Goal: Find specific page/section: Find specific page/section

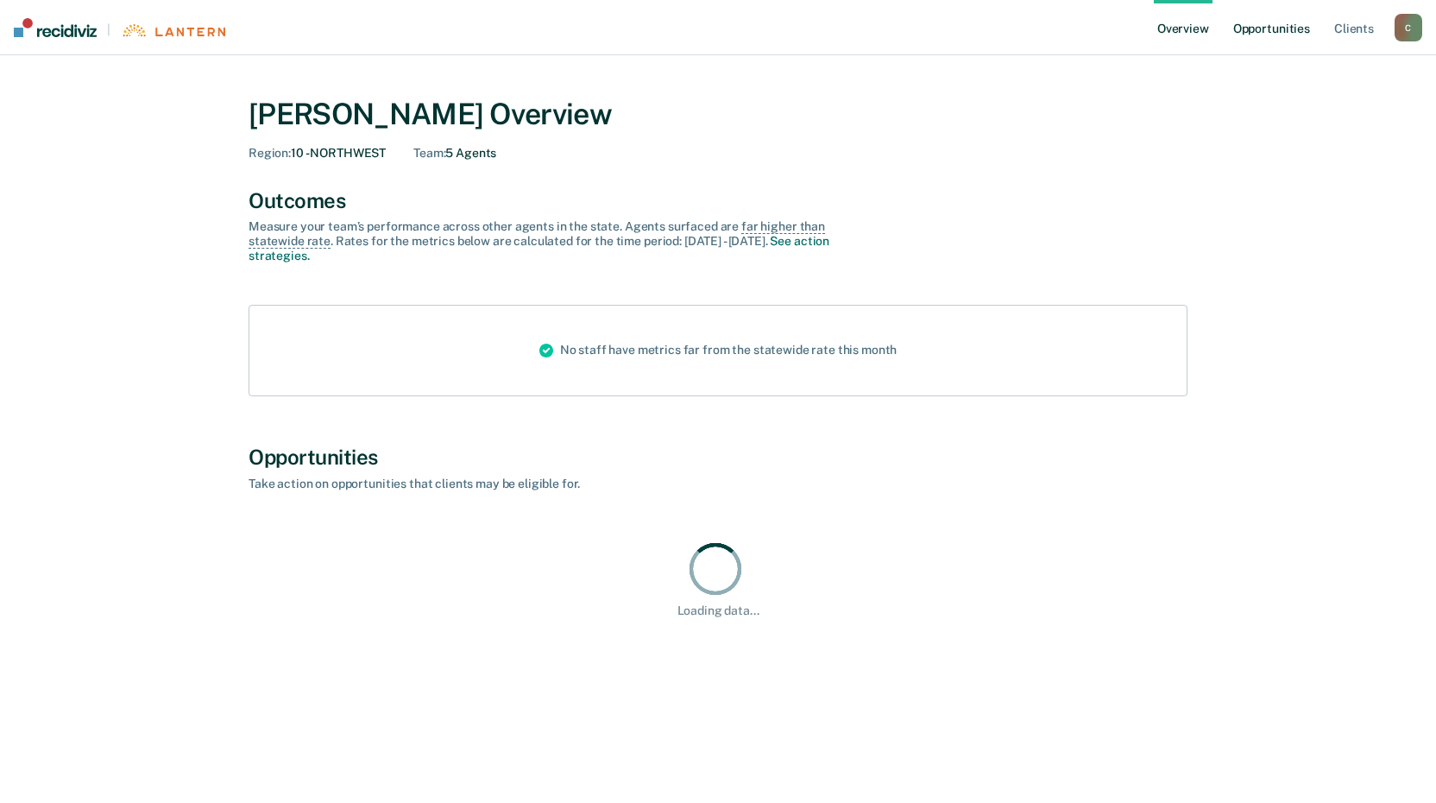
click at [1274, 27] on link "Opportunities" at bounding box center [1272, 27] width 84 height 55
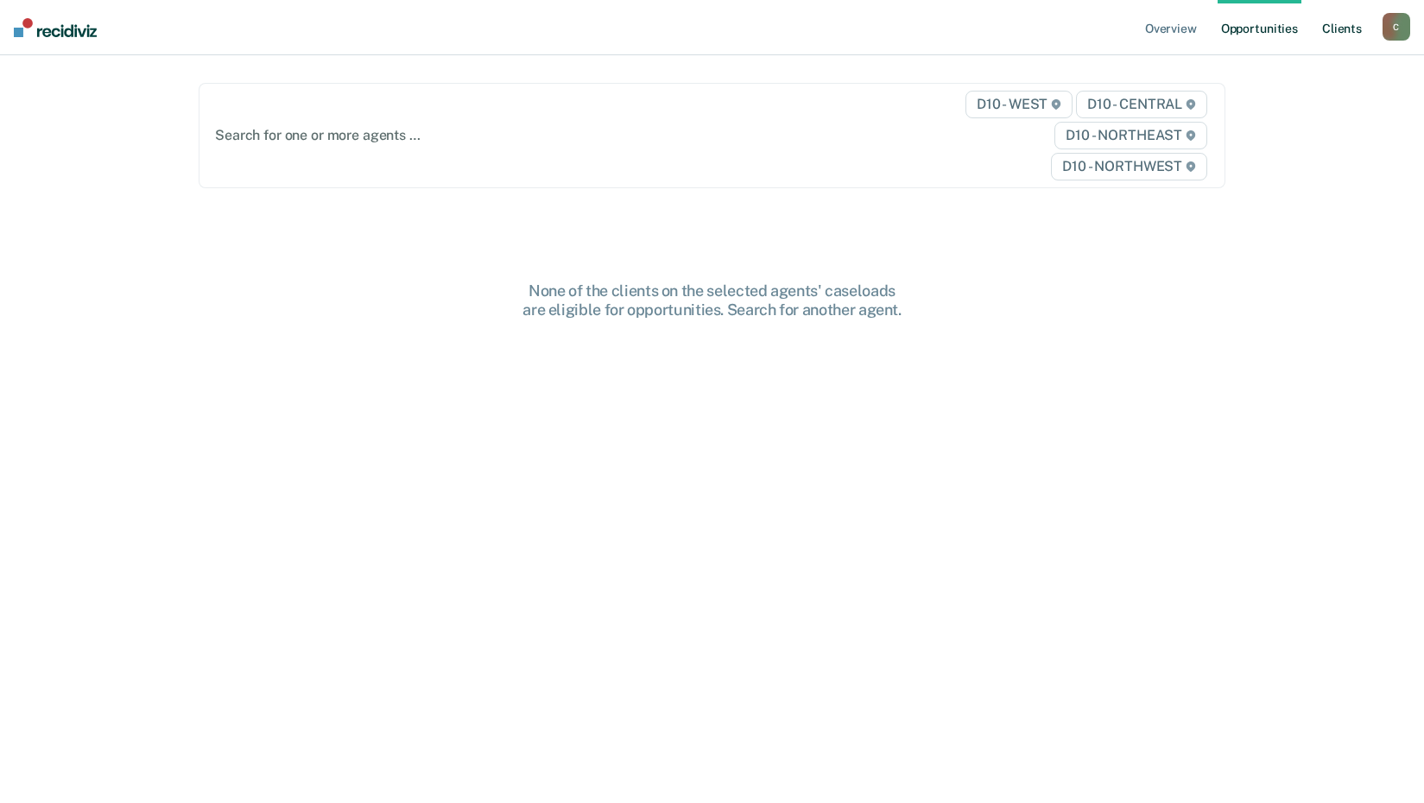
click at [1334, 33] on link "Client s" at bounding box center [1341, 27] width 47 height 55
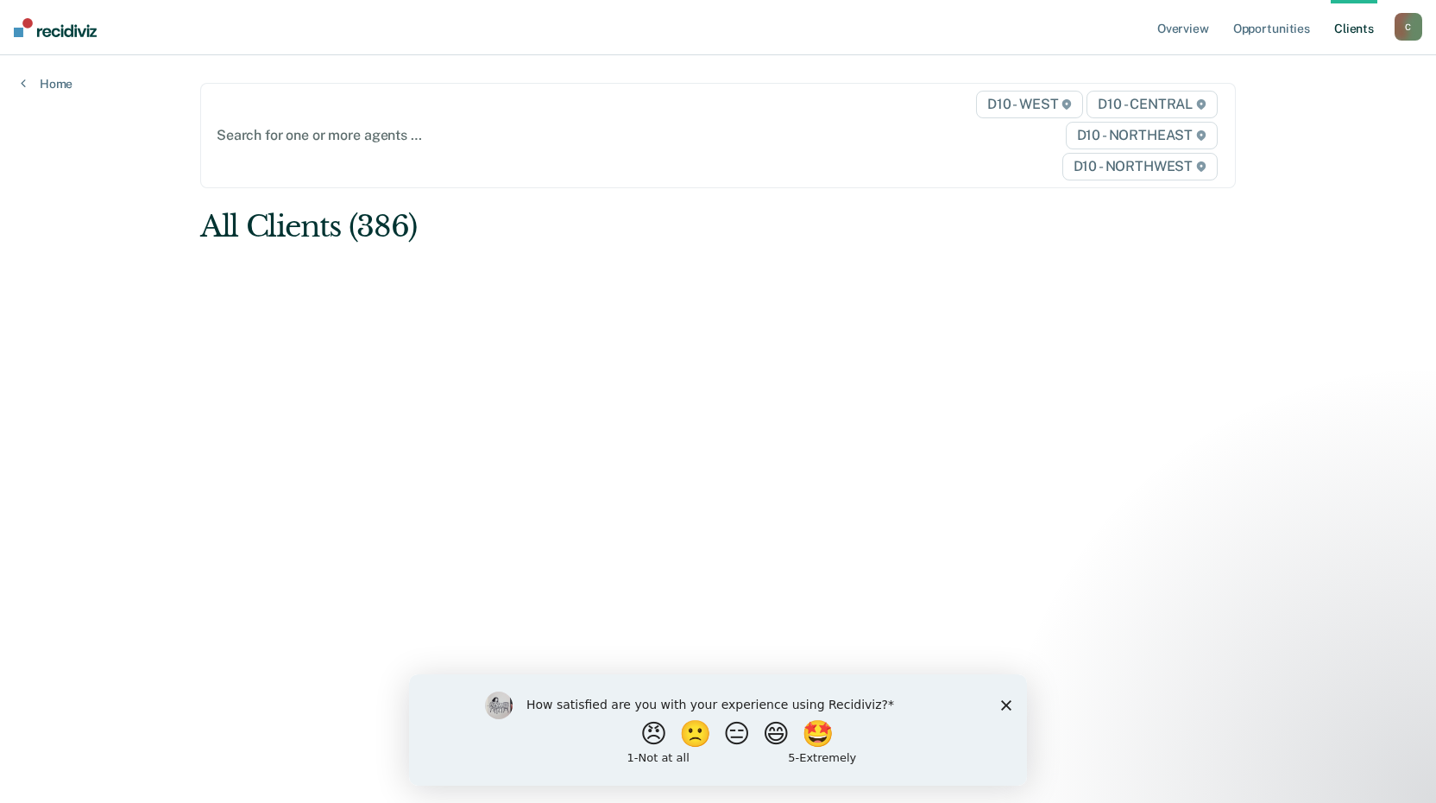
click at [1403, 29] on div "C" at bounding box center [1409, 27] width 28 height 28
click at [1287, 67] on link "Profile" at bounding box center [1339, 70] width 139 height 15
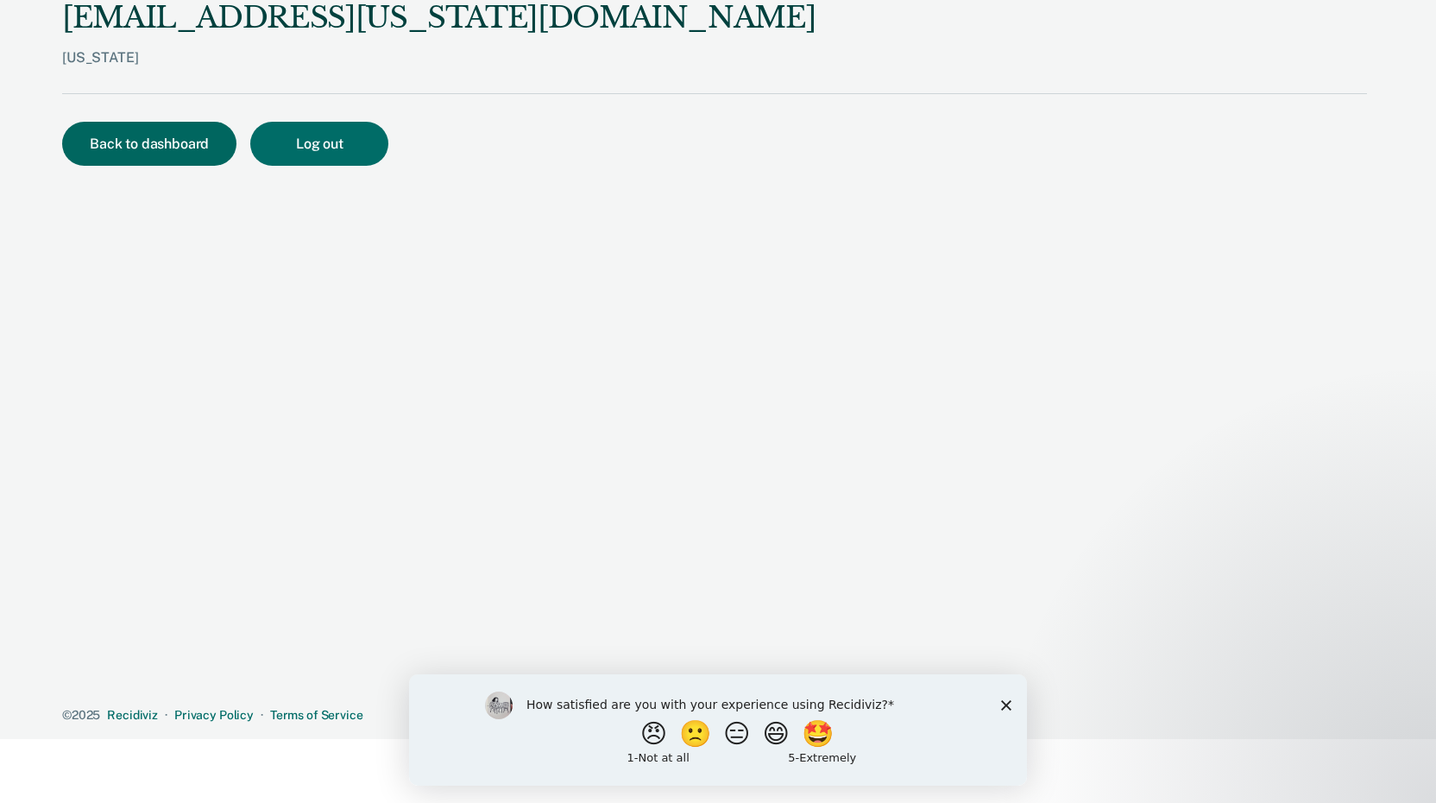
click at [190, 142] on button "Back to dashboard" at bounding box center [149, 144] width 174 height 44
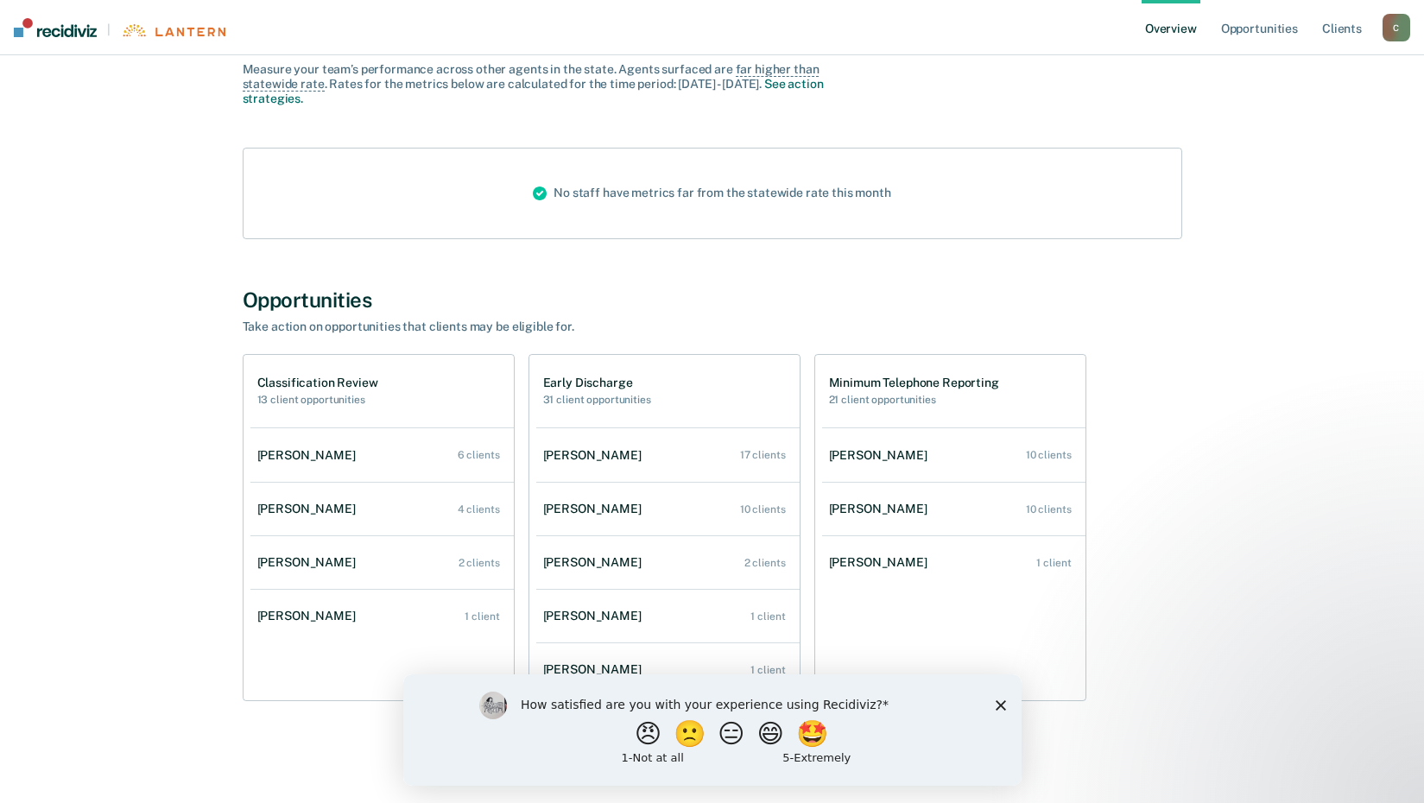
scroll to position [159, 0]
click at [1001, 704] on icon "Close survey" at bounding box center [999, 704] width 10 height 10
